Goal: Subscribe to service/newsletter

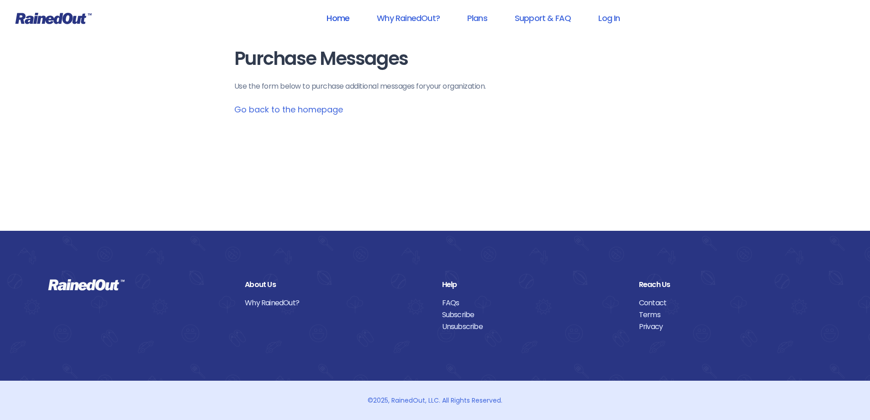
click at [344, 17] on link "Home" at bounding box center [338, 18] width 47 height 21
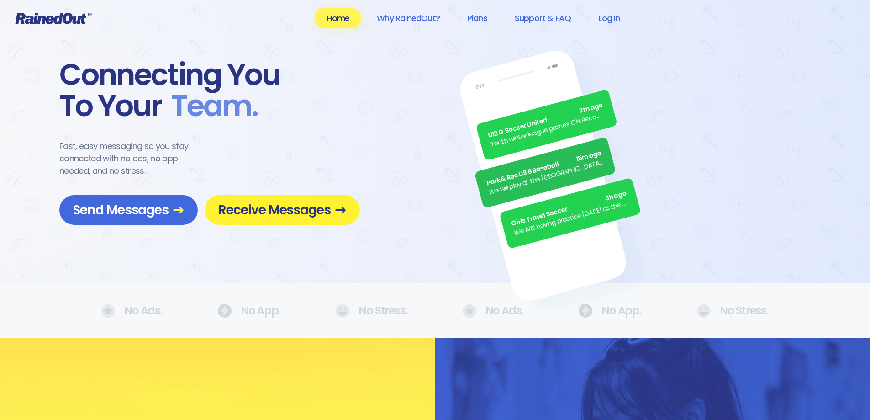
click at [265, 204] on span "Receive Messages" at bounding box center [282, 210] width 128 height 16
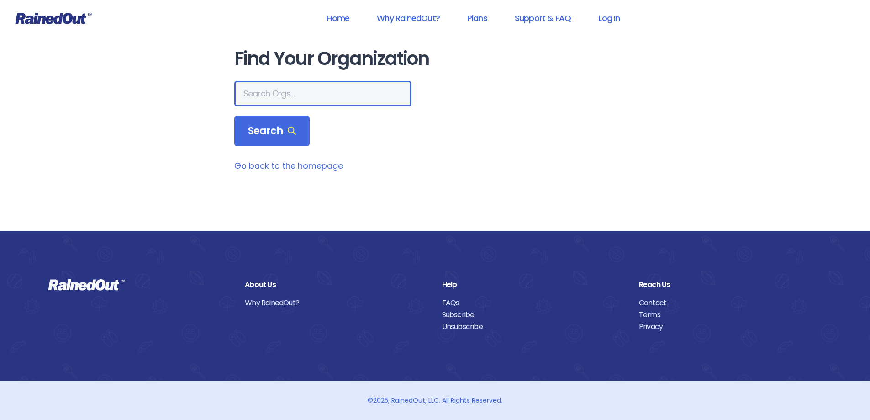
click at [293, 96] on input "text" at bounding box center [322, 94] width 177 height 26
type input "ayso san elijo"
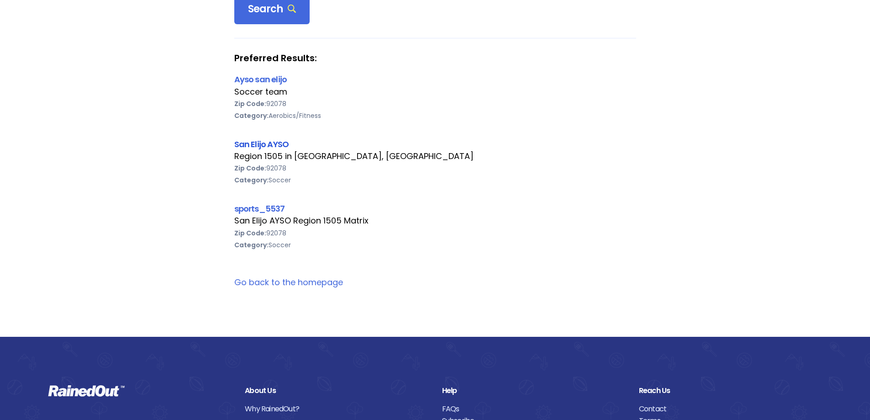
scroll to position [31, 0]
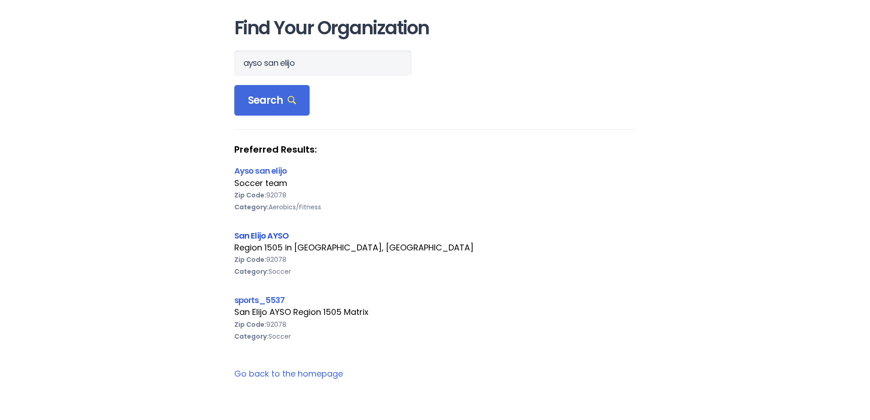
click at [261, 237] on link "San Elijo AYSO" at bounding box center [261, 235] width 55 height 11
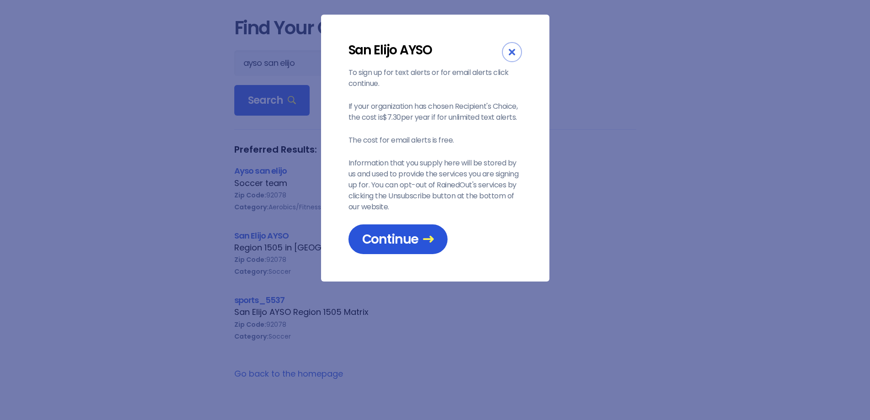
click at [377, 239] on span "Continue" at bounding box center [398, 239] width 72 height 16
click at [408, 235] on span "Continue" at bounding box center [398, 239] width 72 height 16
